Goal: Information Seeking & Learning: Learn about a topic

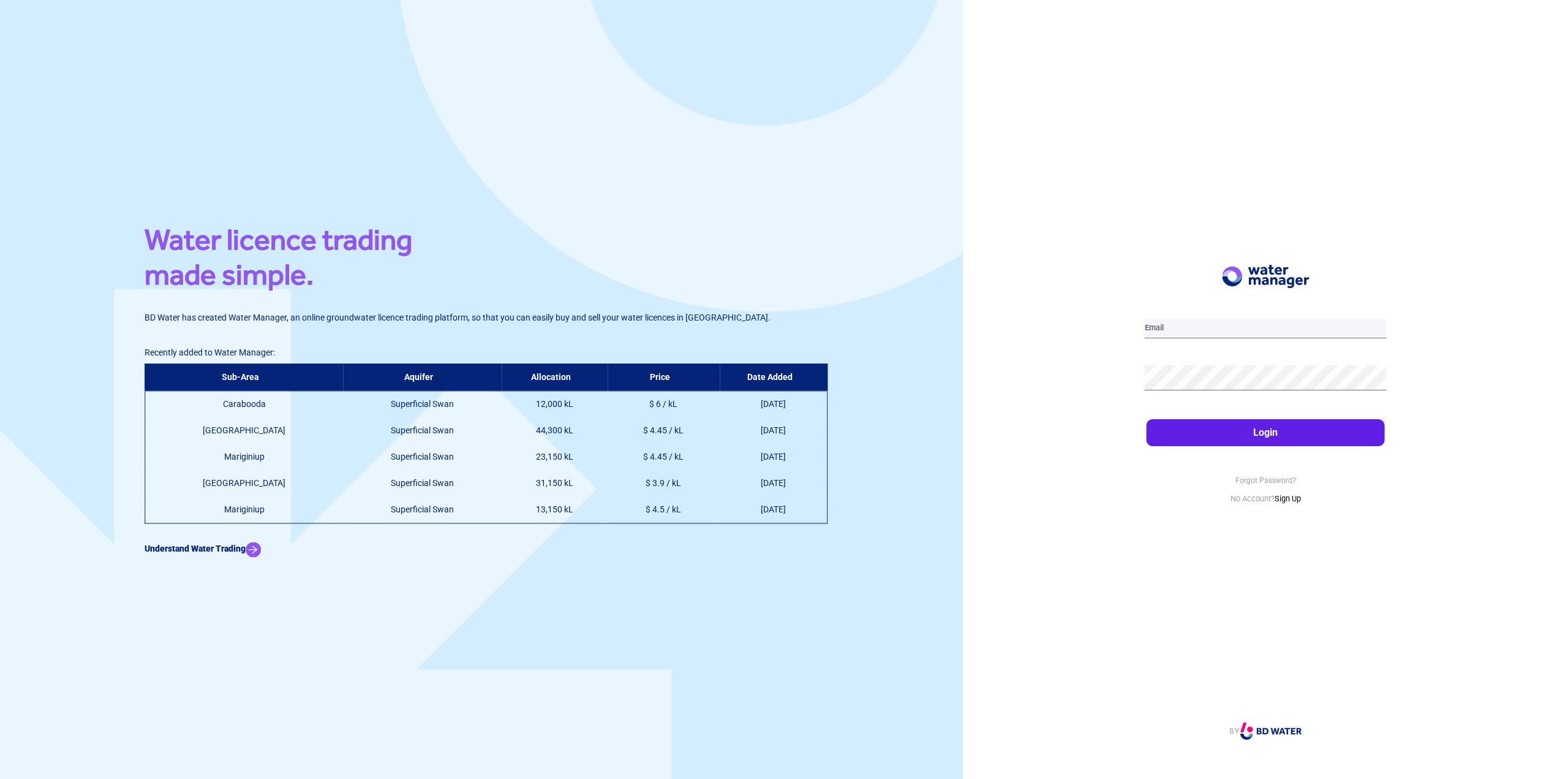
type input "[PERSON_NAME][EMAIL_ADDRESS][PERSON_NAME][DOMAIN_NAME]"
click at [1234, 426] on button "Login" at bounding box center [1266, 433] width 239 height 27
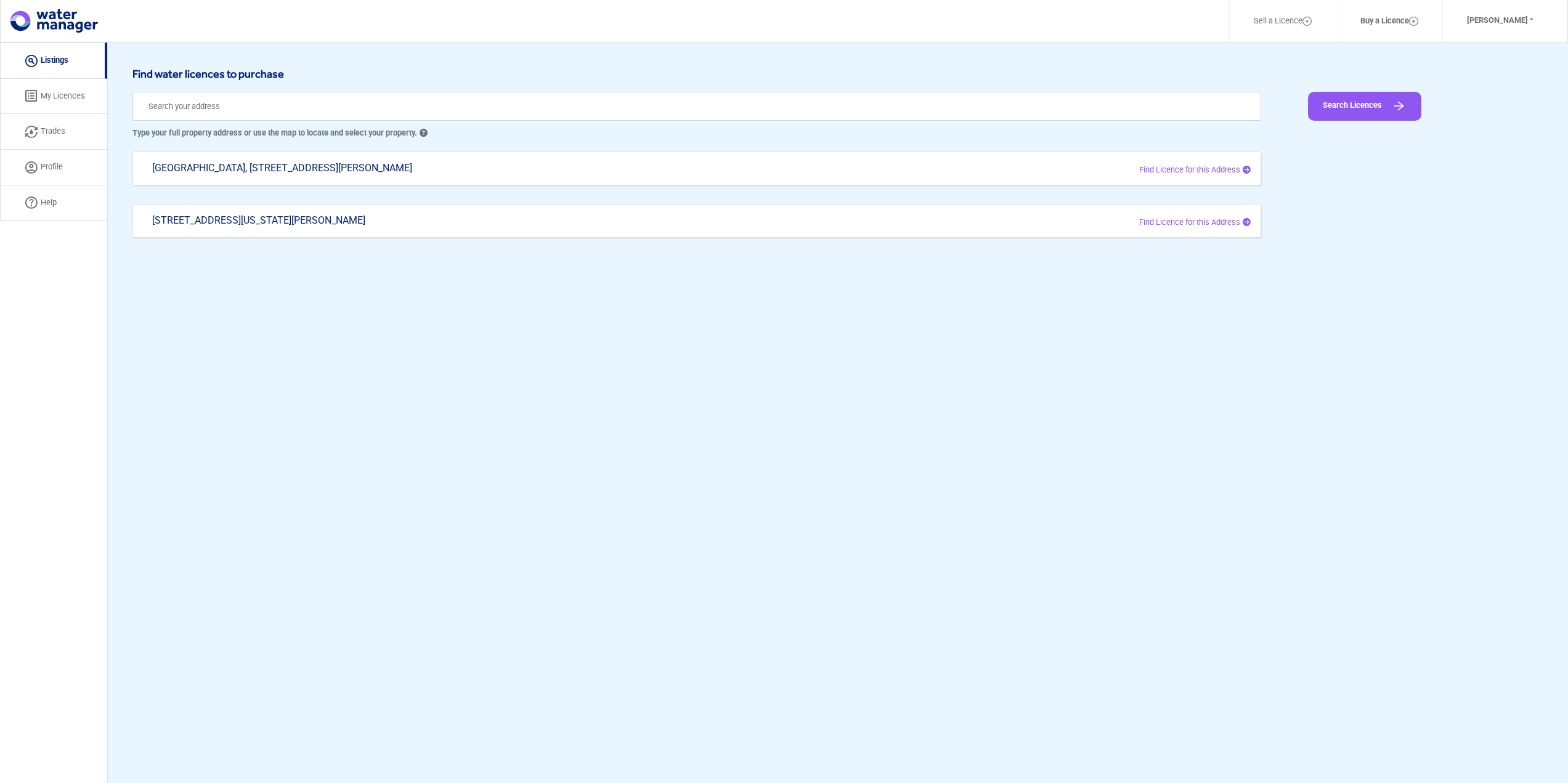
click at [75, 93] on link "My Licences" at bounding box center [54, 96] width 107 height 35
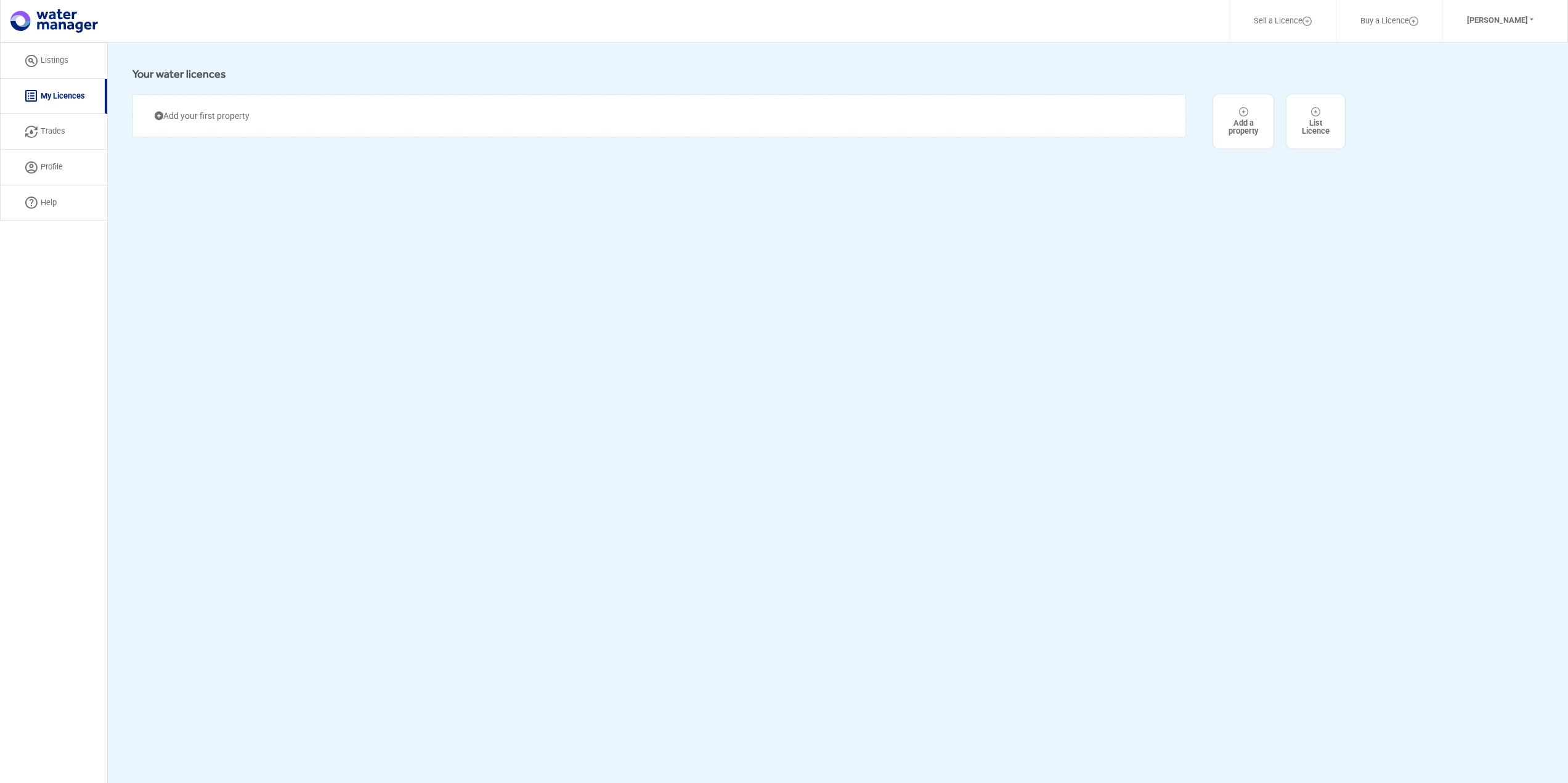
click at [59, 137] on link "Trades" at bounding box center [54, 131] width 107 height 35
select select "active"
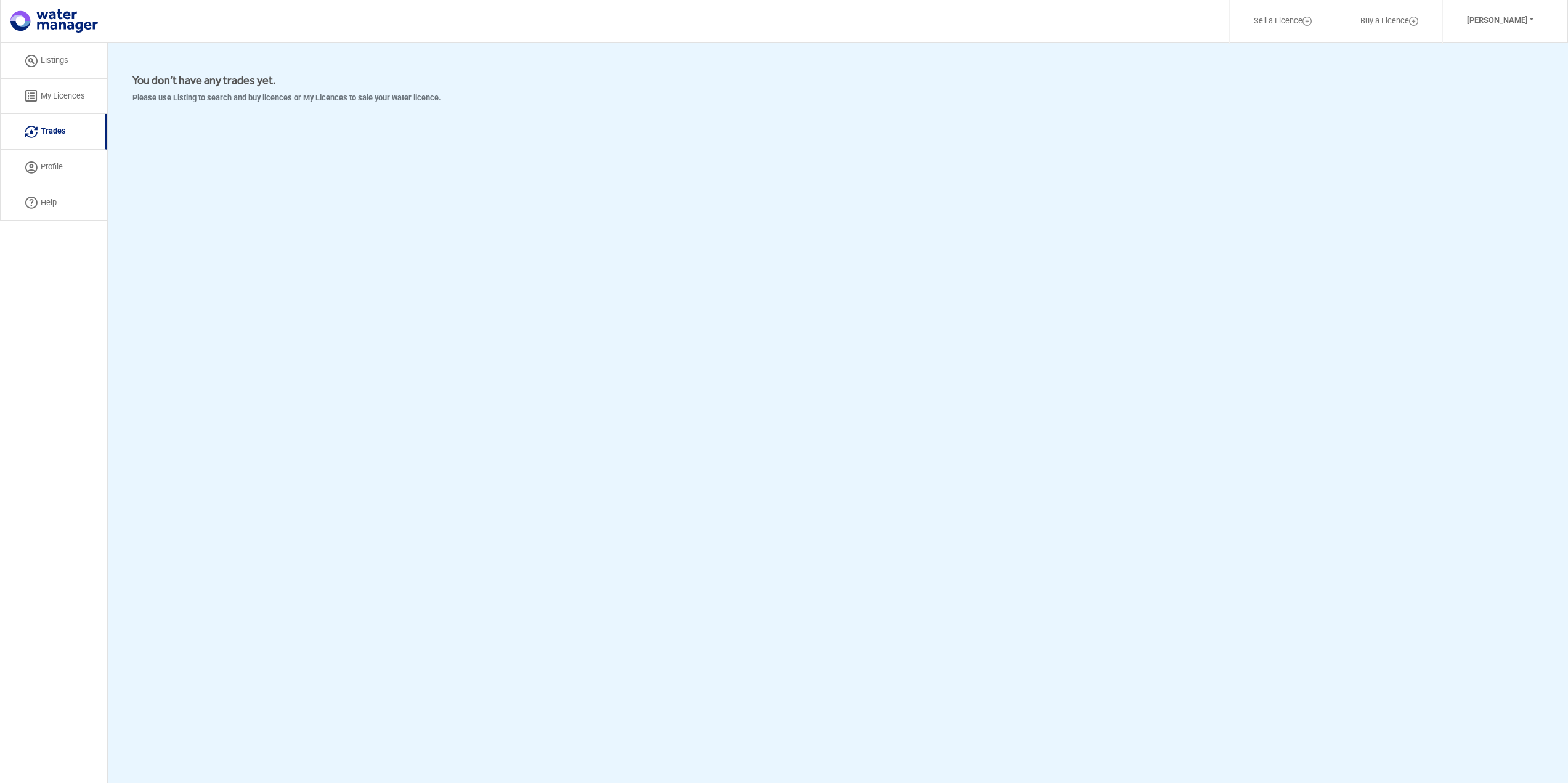
click at [75, 74] on link "Listings" at bounding box center [54, 60] width 107 height 36
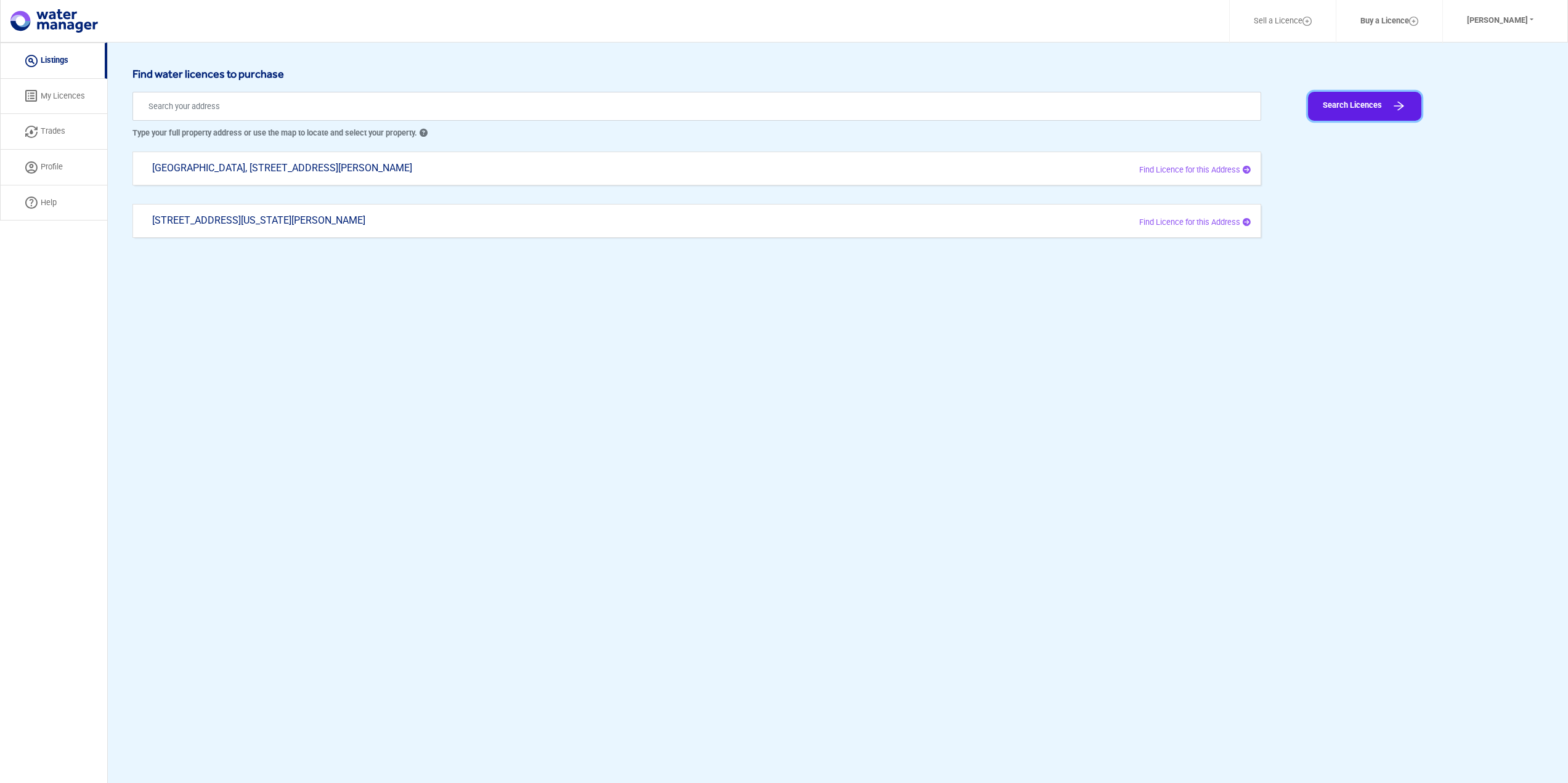
click at [1351, 111] on button "Search Licences" at bounding box center [1364, 106] width 114 height 29
click at [452, 105] on input "text" at bounding box center [697, 106] width 1128 height 29
click at [1052, 157] on div "[GEOGRAPHIC_DATA], [STREET_ADDRESS][PERSON_NAME] Find Licence for this Address" at bounding box center [697, 167] width 1128 height 33
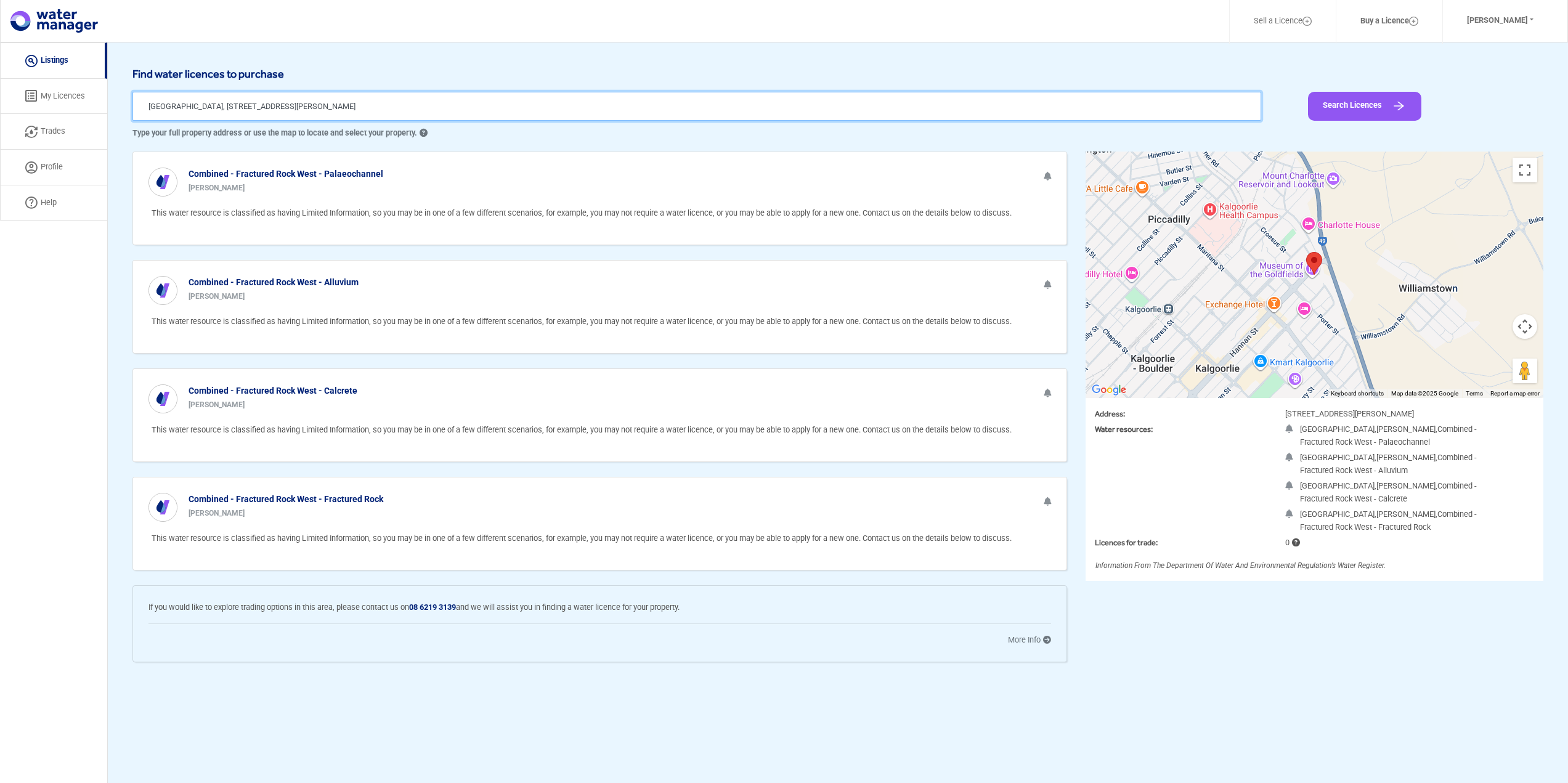
click at [464, 96] on input "[GEOGRAPHIC_DATA], [STREET_ADDRESS][PERSON_NAME]" at bounding box center [697, 106] width 1128 height 29
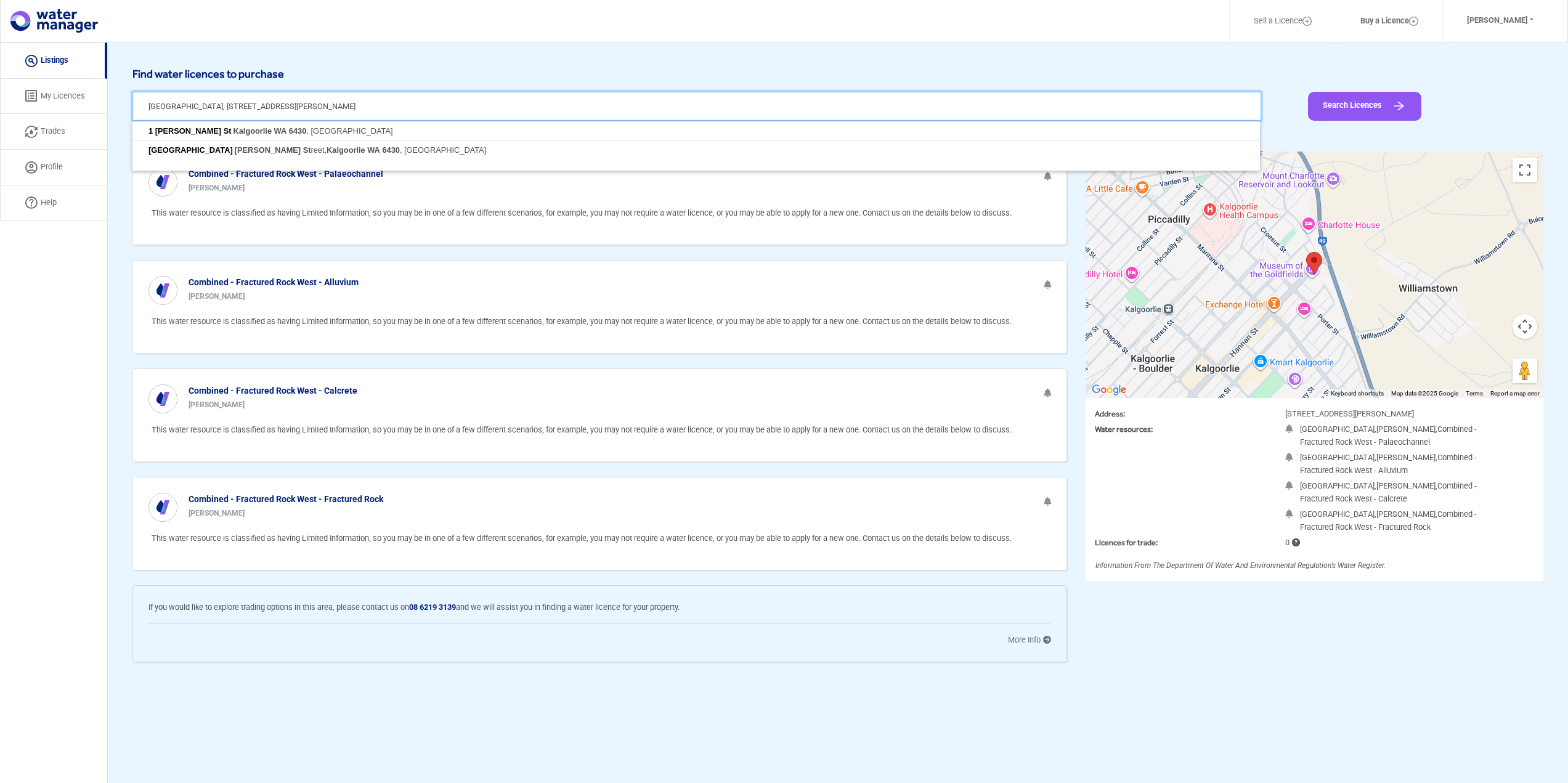
drag, startPoint x: 431, startPoint y: 106, endPoint x: 0, endPoint y: 39, distance: 436.2
click at [0, 42] on div "Sell a Licence Buy a Licence [PERSON_NAME] Profile Log Out Listing My Licences …" at bounding box center [784, 433] width 1568 height 783
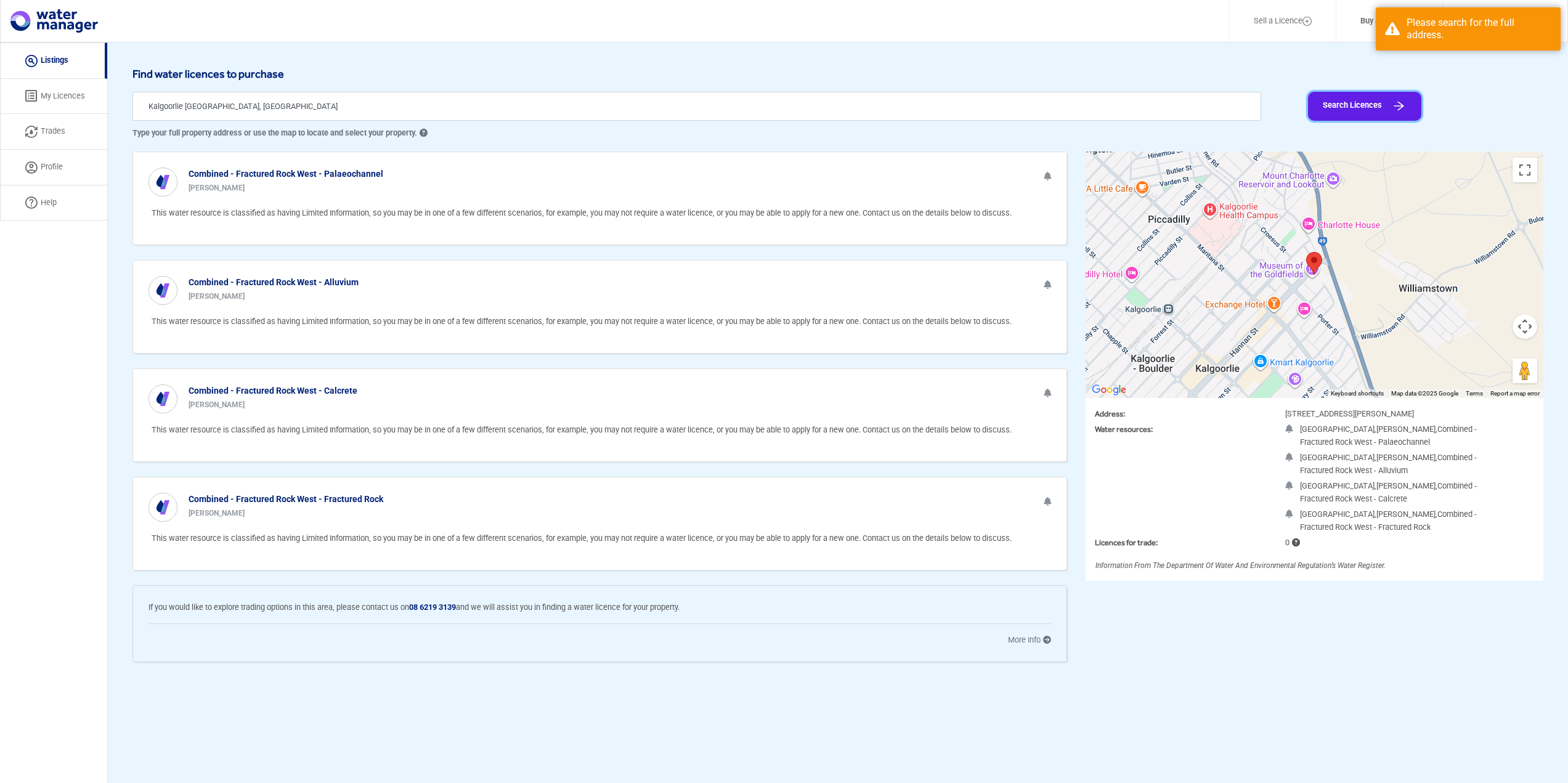
click at [1328, 115] on button "Search Licences" at bounding box center [1364, 106] width 114 height 29
click at [1372, 95] on button "Search Licences" at bounding box center [1364, 106] width 114 height 29
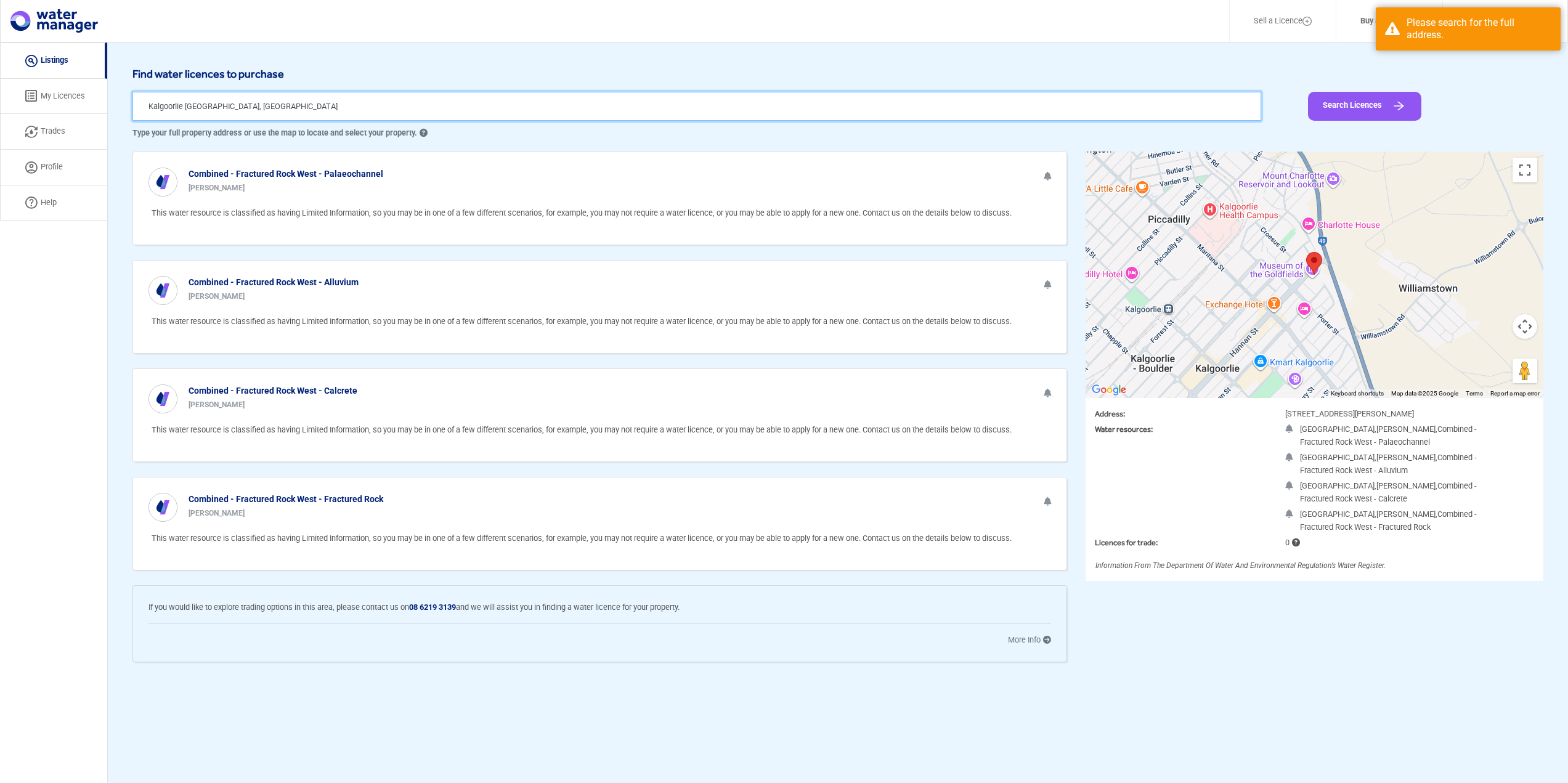
click at [605, 109] on input "Kalgoorlie [GEOGRAPHIC_DATA], [GEOGRAPHIC_DATA]" at bounding box center [697, 106] width 1128 height 29
drag, startPoint x: 605, startPoint y: 109, endPoint x: 0, endPoint y: 61, distance: 606.9
click at [0, 61] on div "Sell a Licence Buy a Licence [PERSON_NAME] Profile Log Out Listing My Licences …" at bounding box center [784, 433] width 1568 height 783
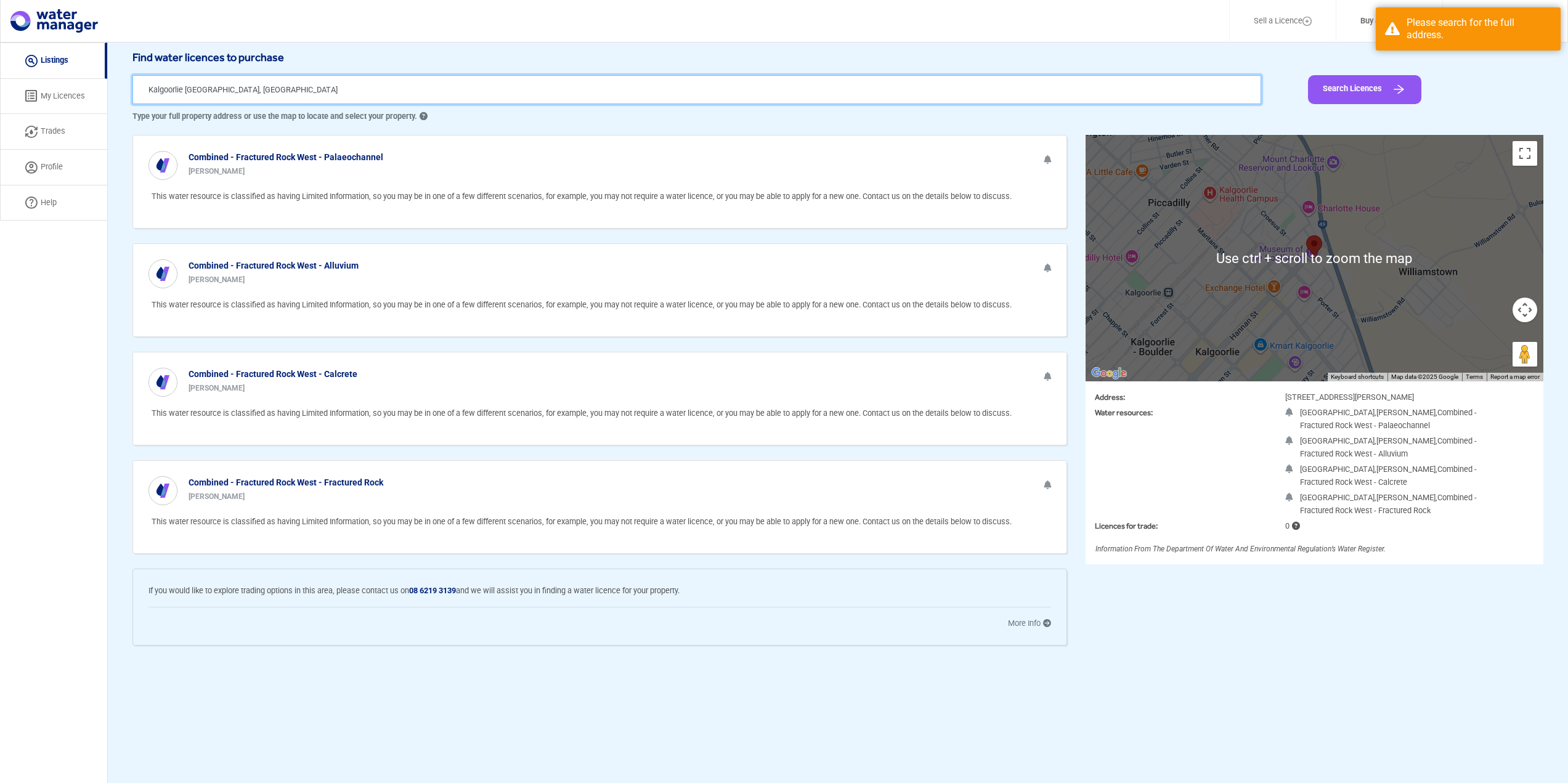
scroll to position [42, 0]
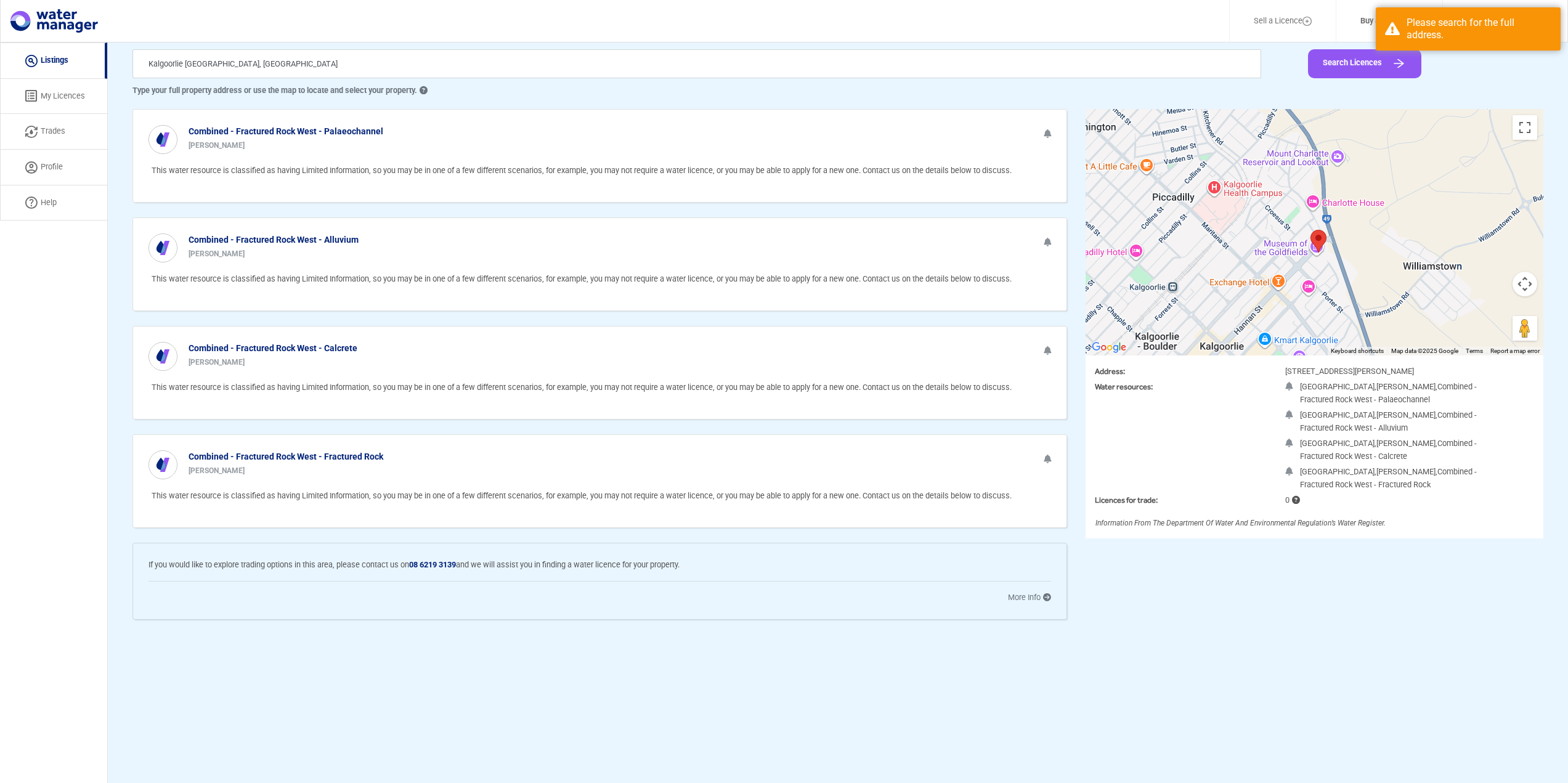
drag, startPoint x: 1173, startPoint y: 224, endPoint x: 1181, endPoint y: 253, distance: 30.1
click at [1181, 253] on div at bounding box center [1314, 232] width 458 height 247
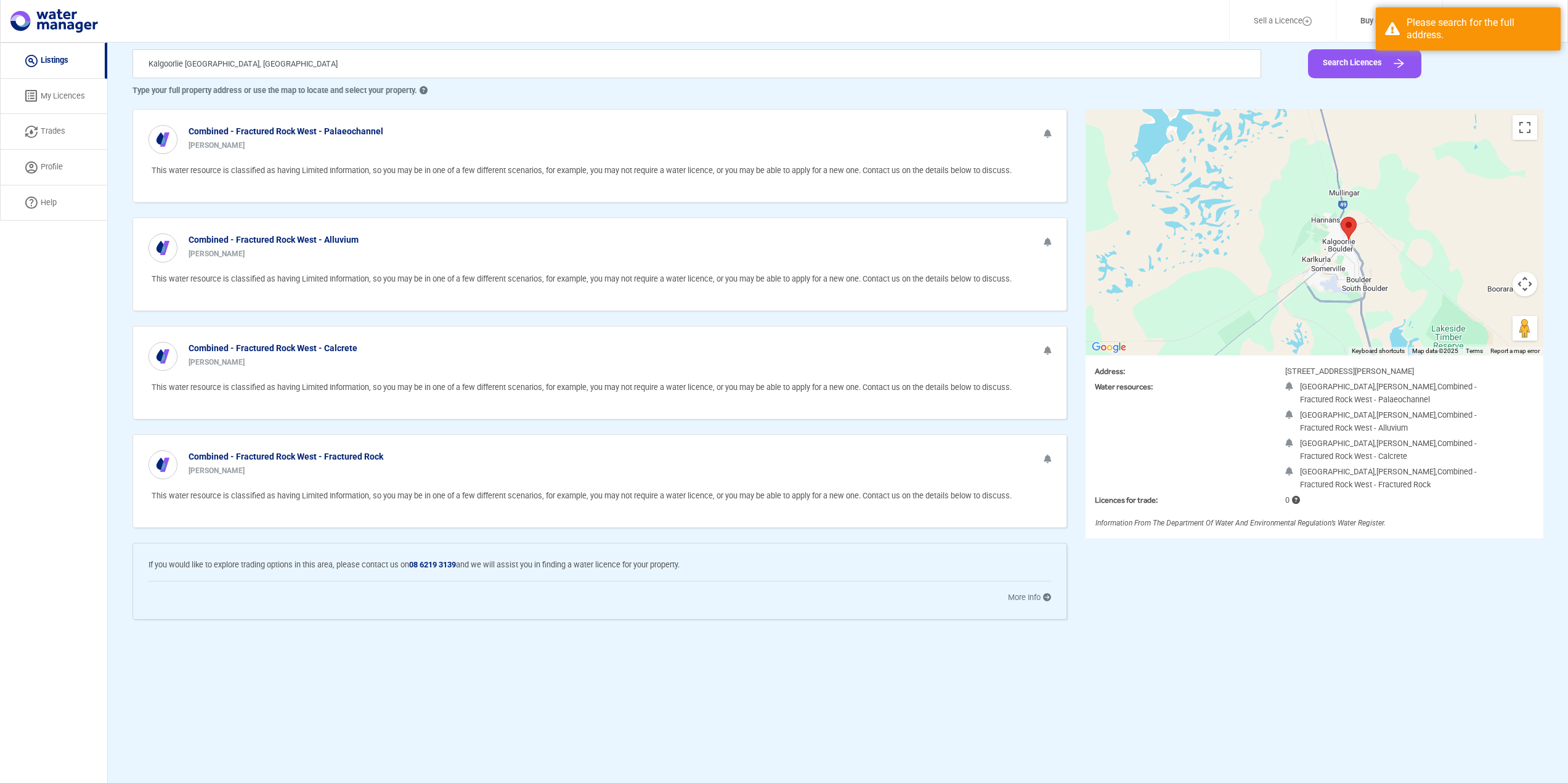
drag, startPoint x: 1283, startPoint y: 168, endPoint x: 1340, endPoint y: 358, distance: 198.4
click at [1340, 358] on div "← Move left → Move right ↑ Move up ↓ Move down + Zoom in - Zoom out Home Jump l…" at bounding box center [1314, 323] width 458 height 429
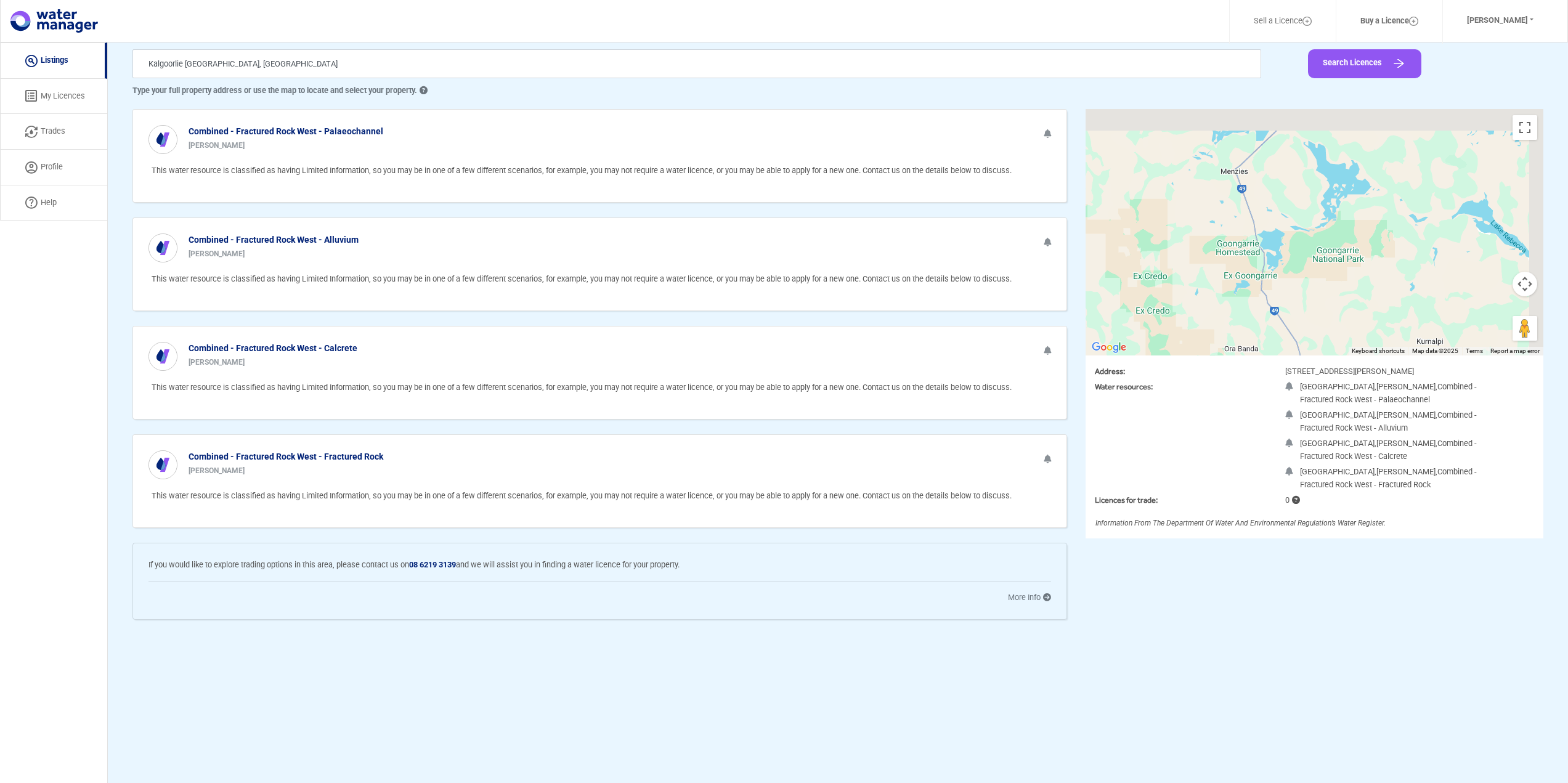
drag, startPoint x: 1339, startPoint y: 149, endPoint x: 1310, endPoint y: 323, distance: 176.4
click at [1310, 323] on div at bounding box center [1314, 232] width 458 height 247
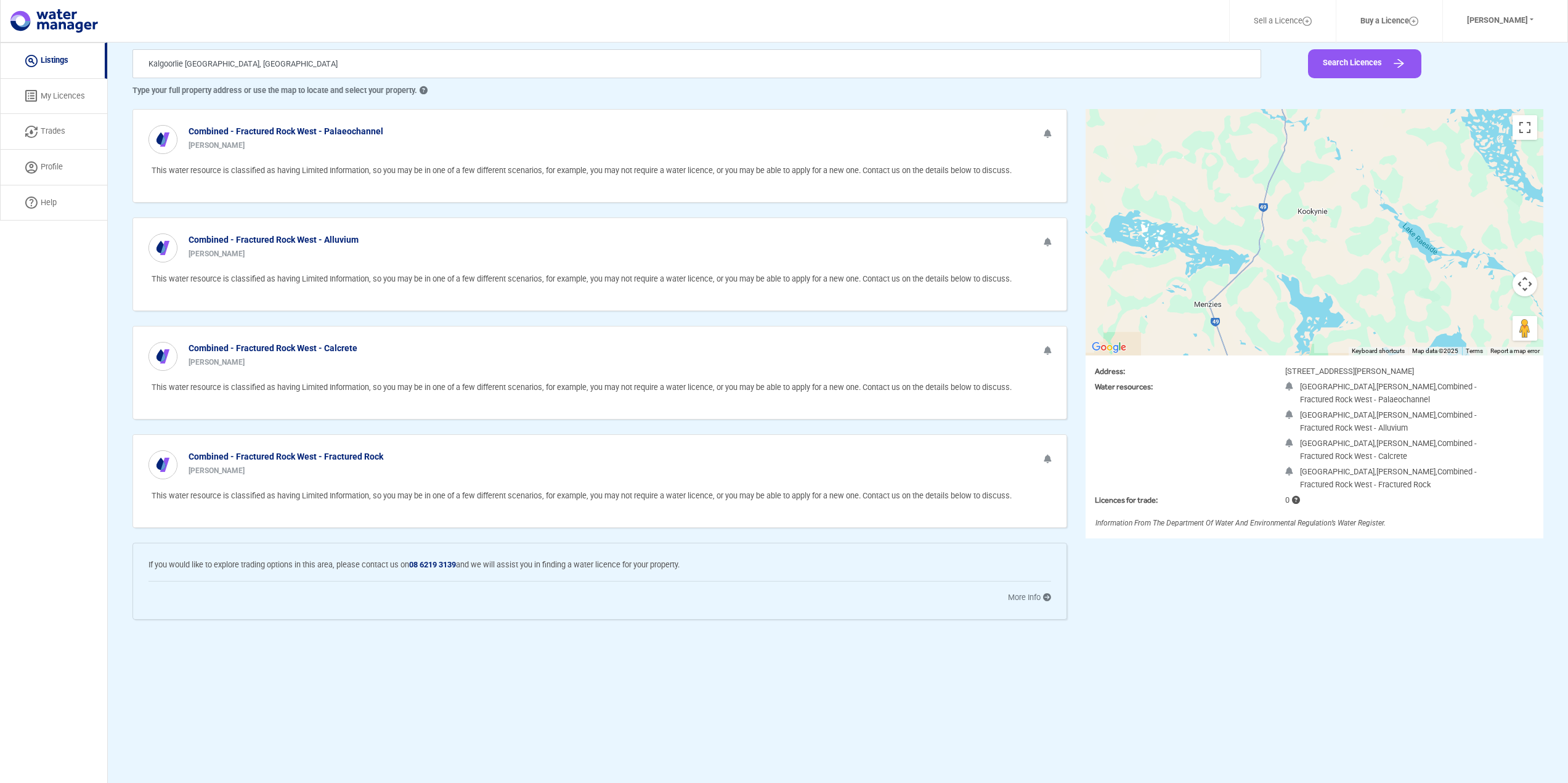
drag, startPoint x: 1243, startPoint y: 290, endPoint x: 1212, endPoint y: 357, distance: 73.8
click at [1212, 357] on div "← Move left → Move right ↑ Move up ↓ Move down + Zoom in - Zoom out Home Jump l…" at bounding box center [1314, 323] width 458 height 429
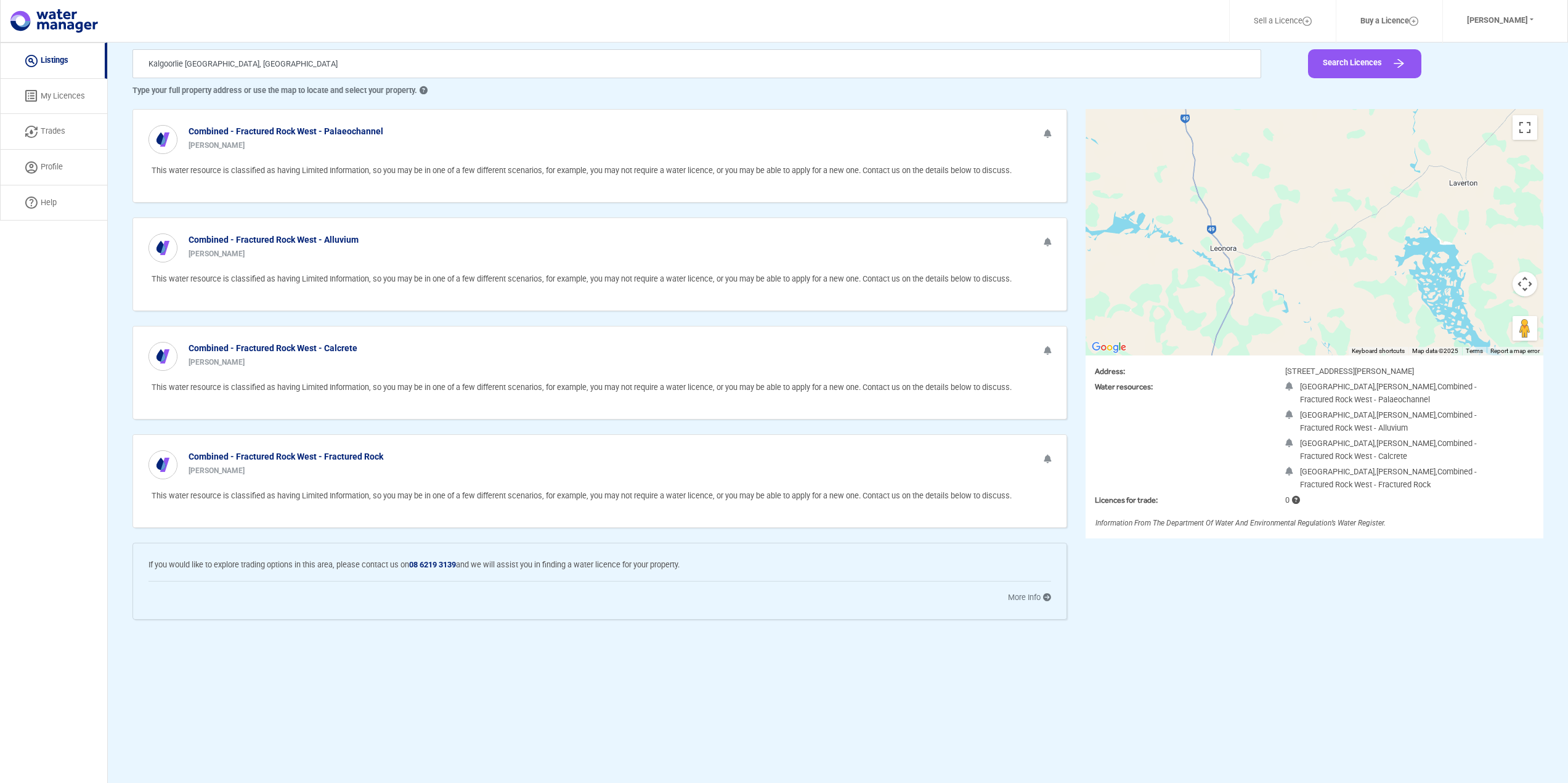
drag, startPoint x: 1252, startPoint y: 258, endPoint x: 1250, endPoint y: 360, distance: 102.0
click at [1250, 359] on div "← Move left → Move right ↑ Move up ↓ Move down + Zoom in - Zoom out Home Jump l…" at bounding box center [1314, 323] width 458 height 429
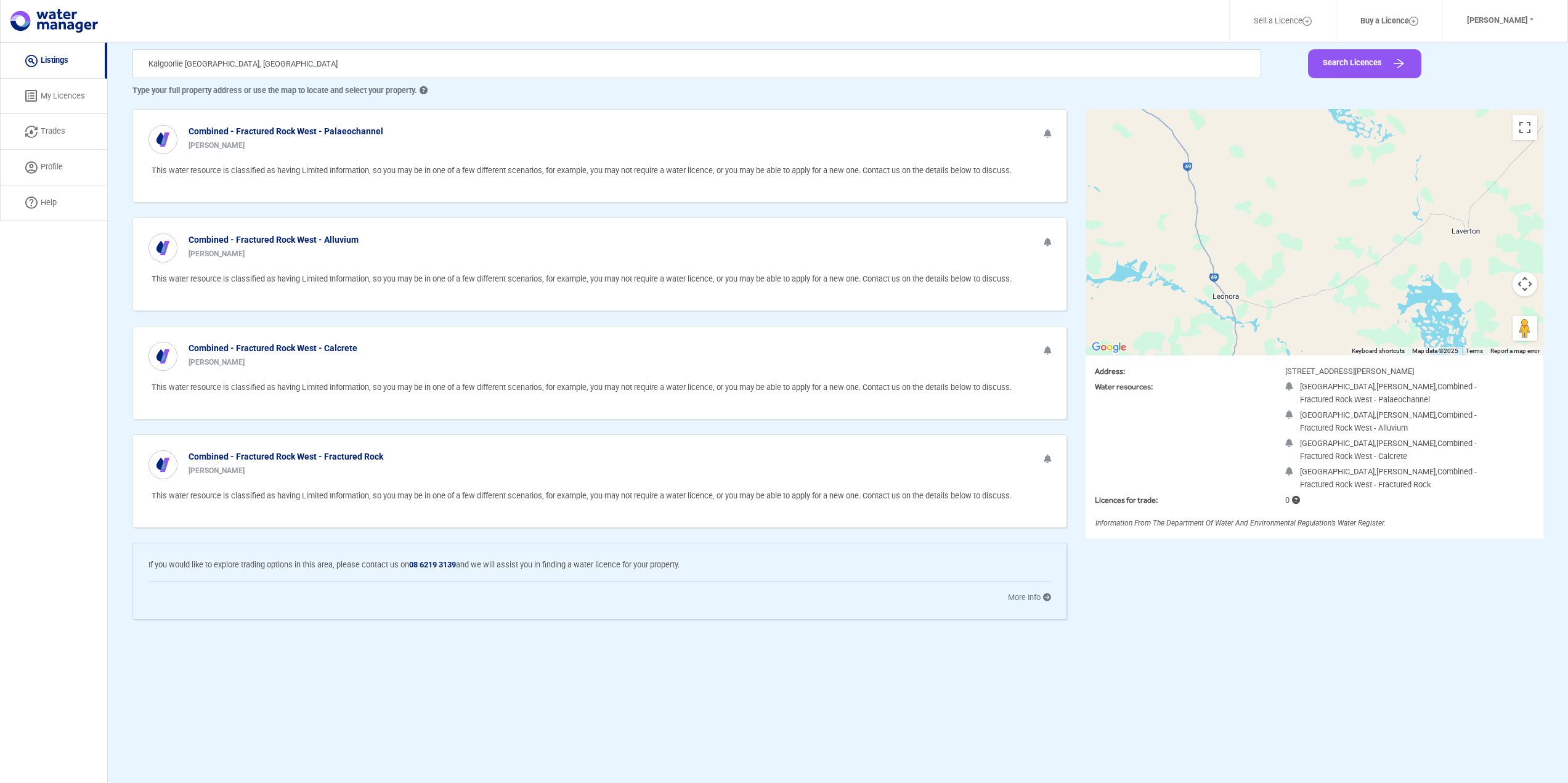
drag, startPoint x: 1241, startPoint y: 179, endPoint x: 1264, endPoint y: 274, distance: 97.7
click at [1261, 272] on div at bounding box center [1314, 232] width 458 height 247
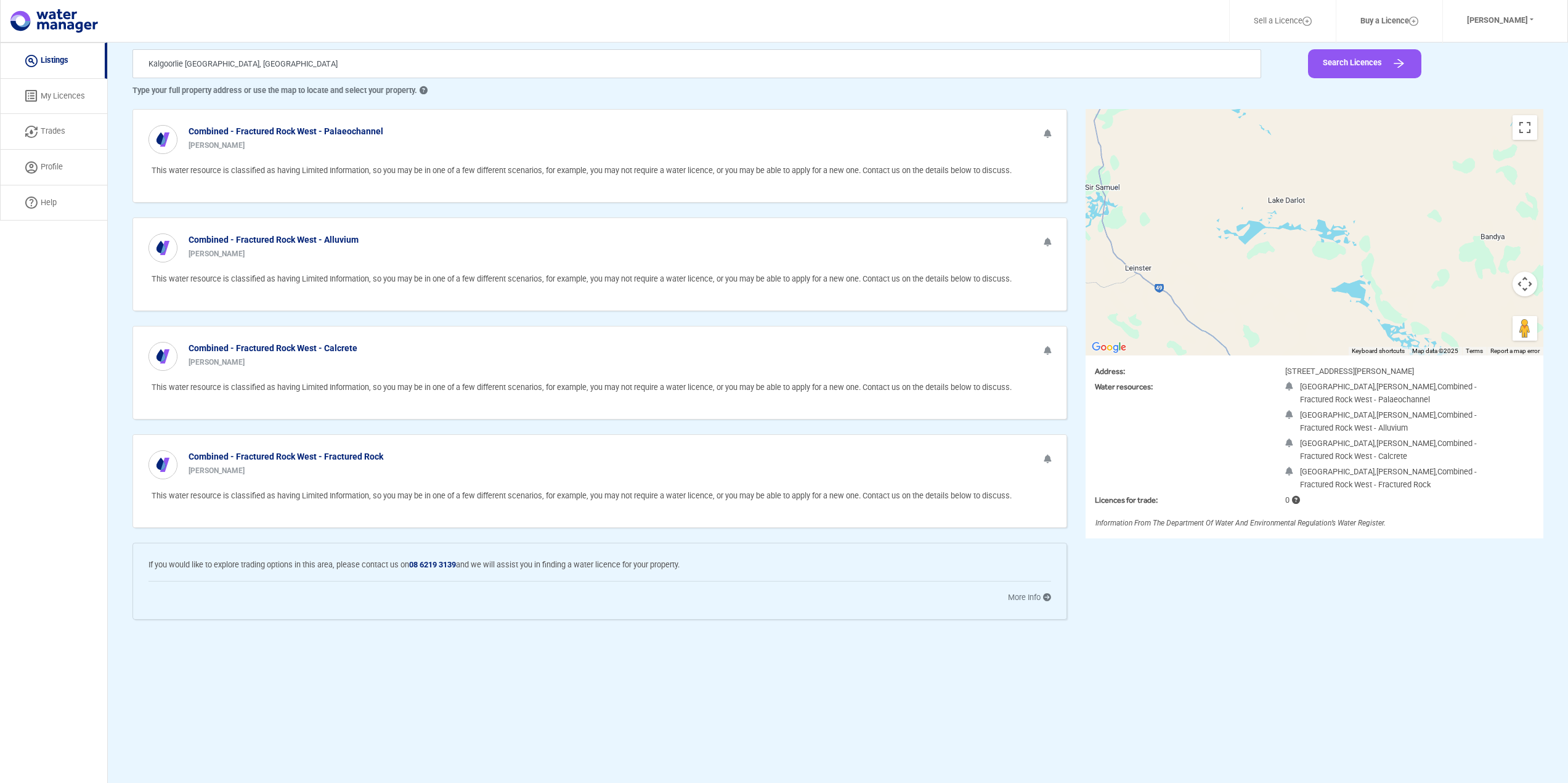
drag, startPoint x: 1235, startPoint y: 251, endPoint x: 1312, endPoint y: 330, distance: 110.3
click at [1295, 324] on div at bounding box center [1314, 232] width 458 height 247
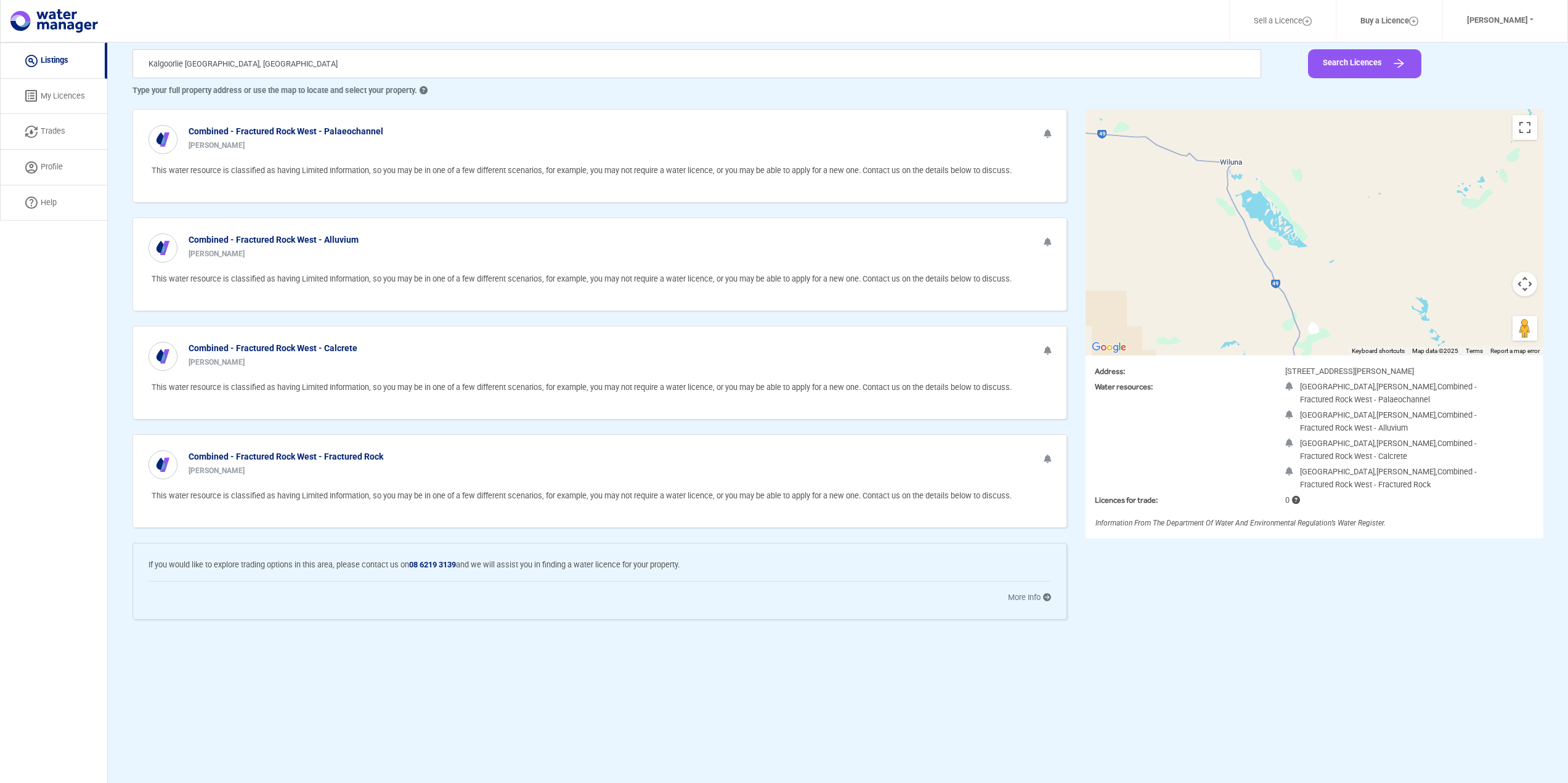
click at [1228, 162] on div at bounding box center [1314, 232] width 458 height 247
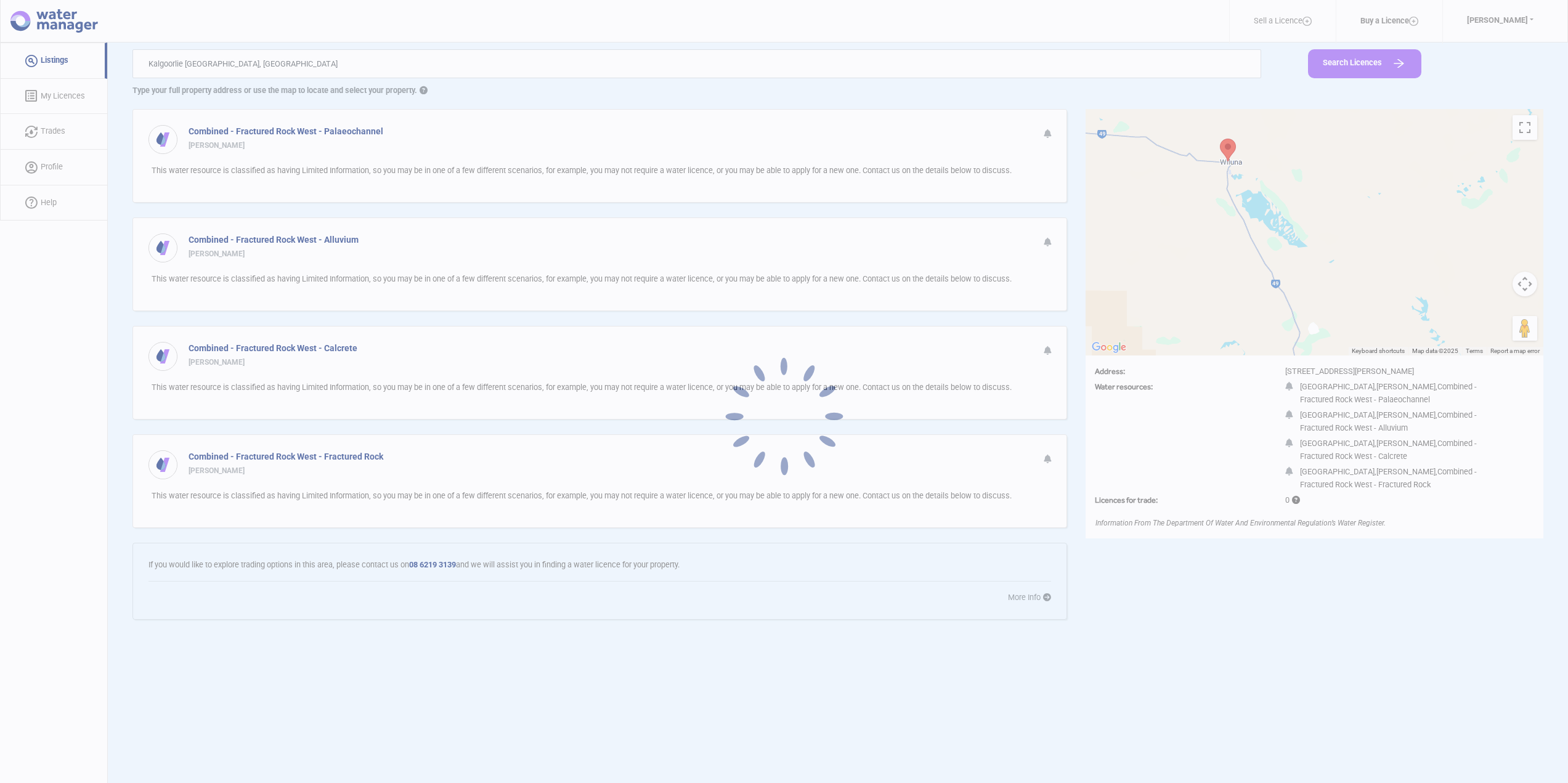
click at [1228, 162] on div at bounding box center [784, 391] width 1568 height 783
type input "5Q52C657+C4"
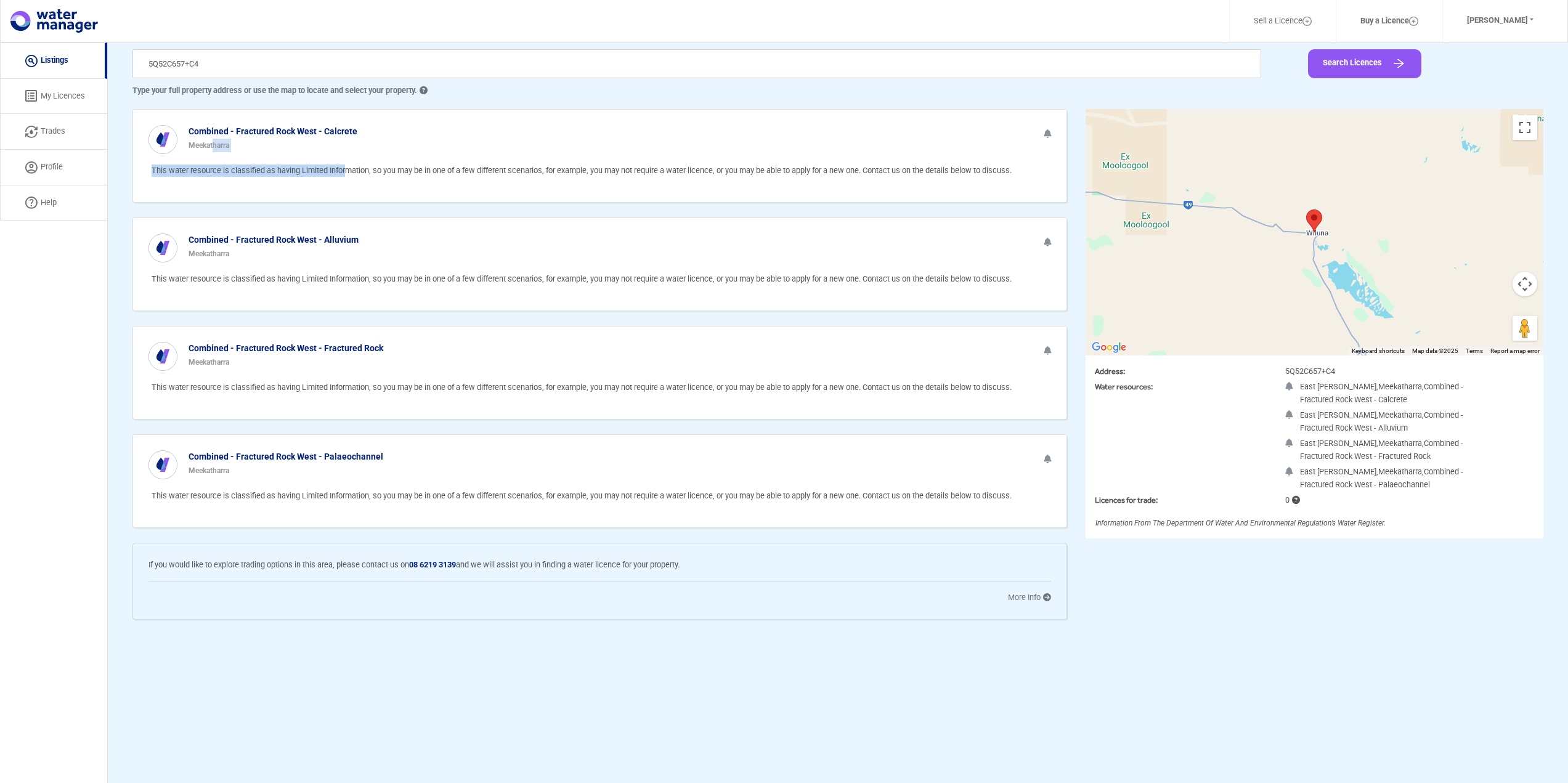
drag, startPoint x: 211, startPoint y: 141, endPoint x: 342, endPoint y: 161, distance: 132.5
click at [342, 161] on div "Combined - Fractured Rock West - Calcrete Meekatharra This water resource is cl…" at bounding box center [599, 156] width 934 height 94
click at [511, 165] on p "This water resource is classified as having Limited Information, so you may be …" at bounding box center [600, 170] width 900 height 12
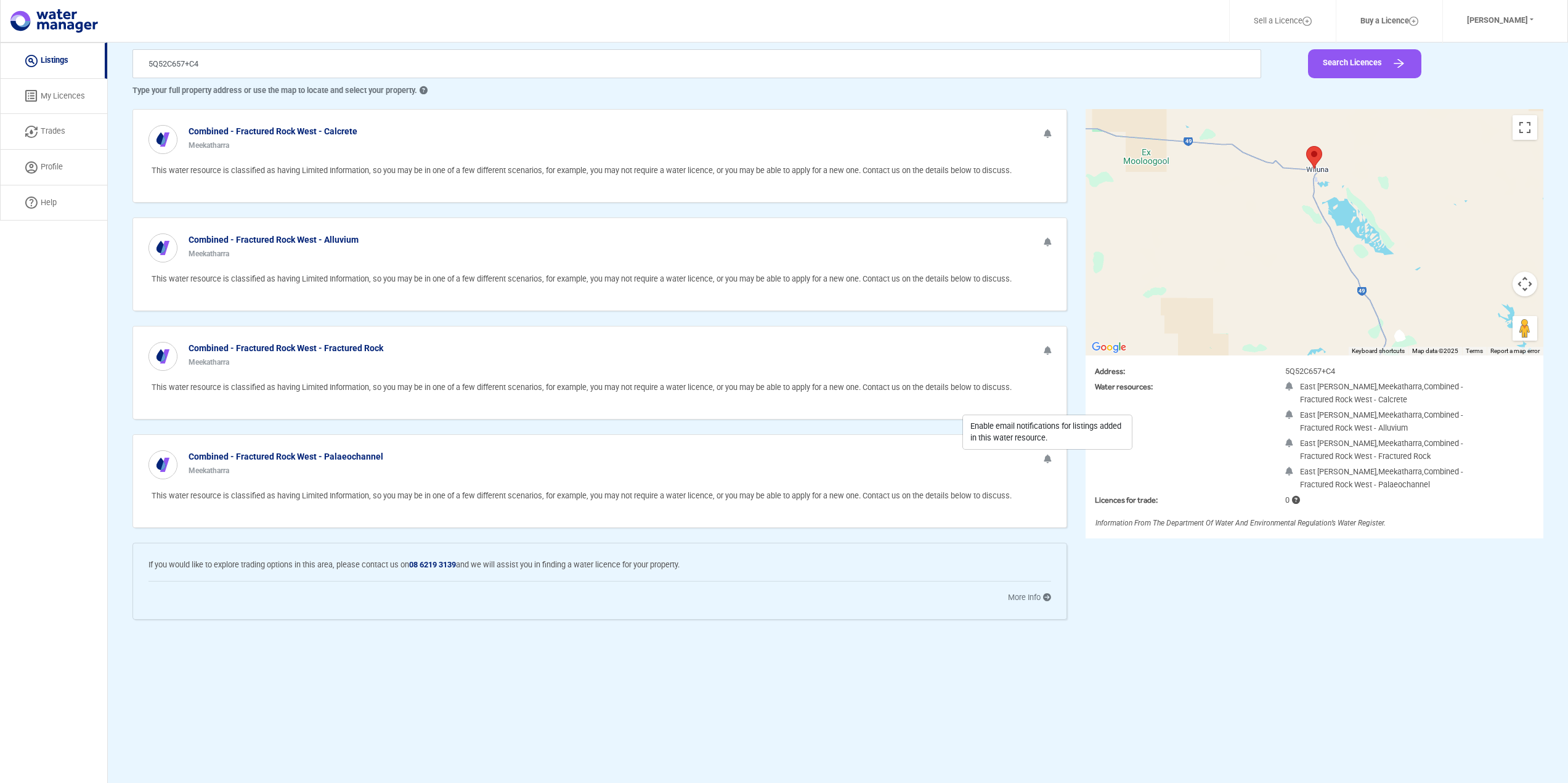
drag, startPoint x: 1241, startPoint y: 285, endPoint x: 1241, endPoint y: 229, distance: 56.0
click at [1241, 229] on div at bounding box center [1314, 232] width 458 height 247
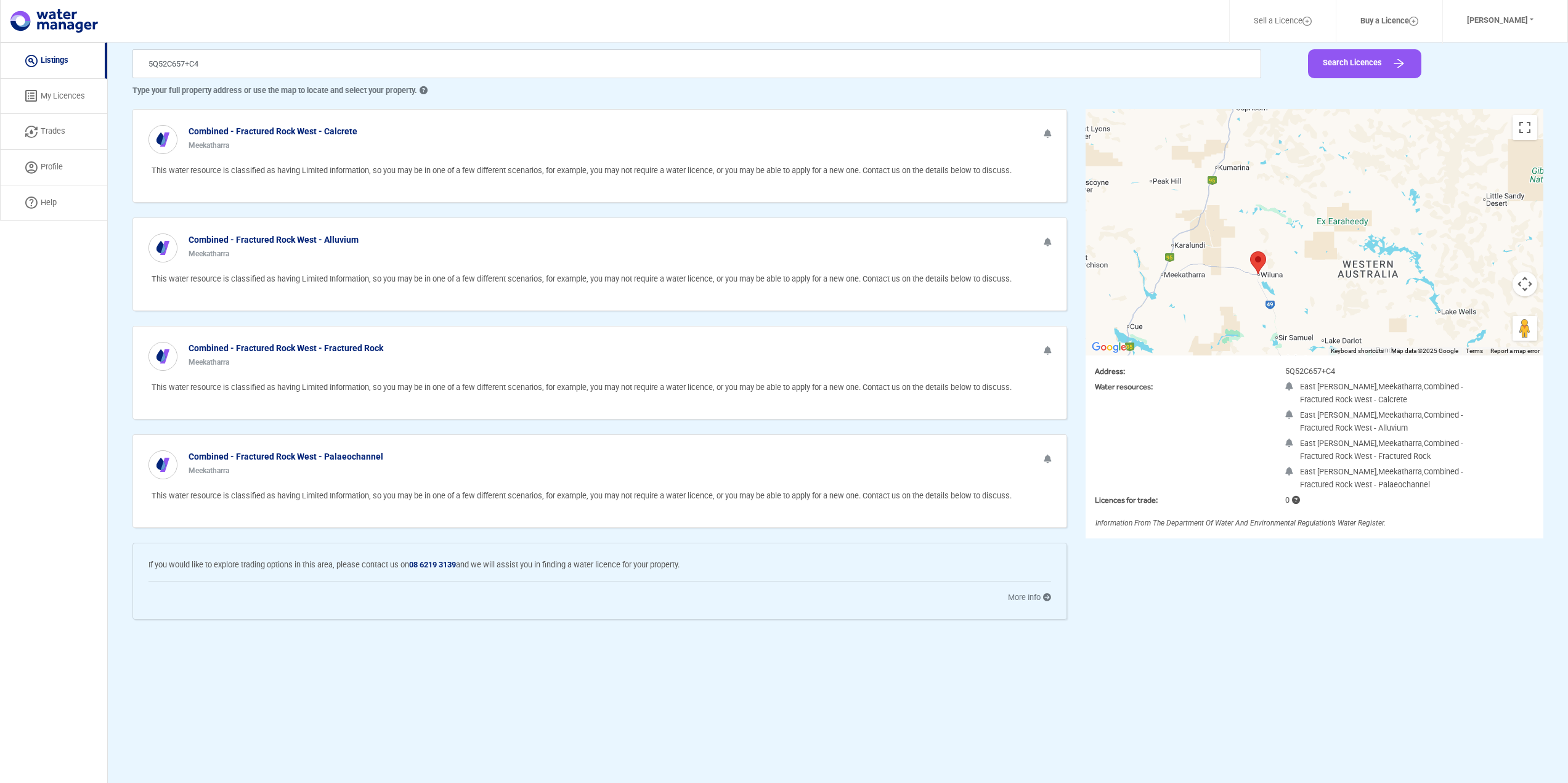
click at [32, 90] on img at bounding box center [31, 96] width 12 height 12
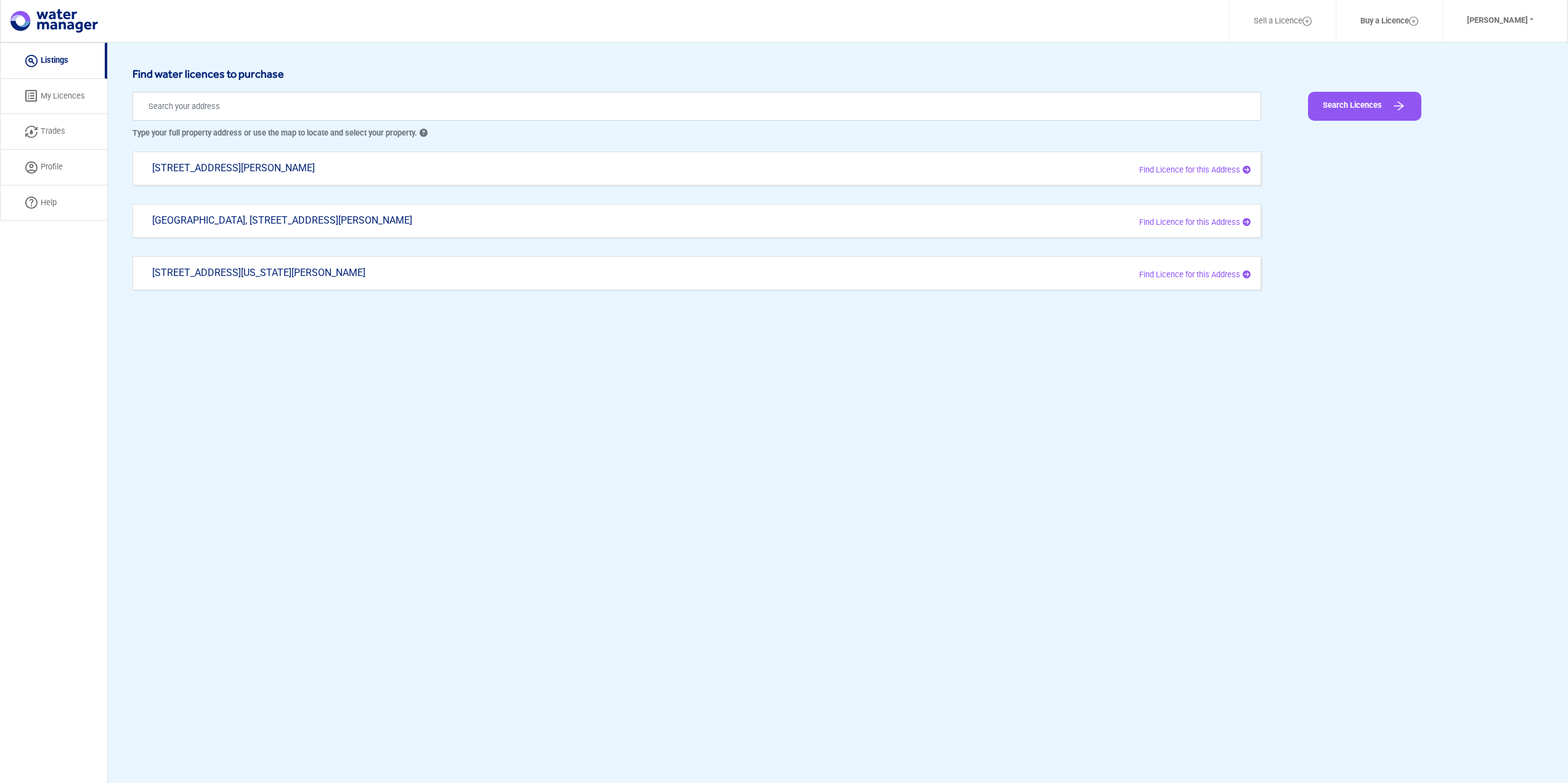
select select "active"
